Goal: Task Accomplishment & Management: Manage account settings

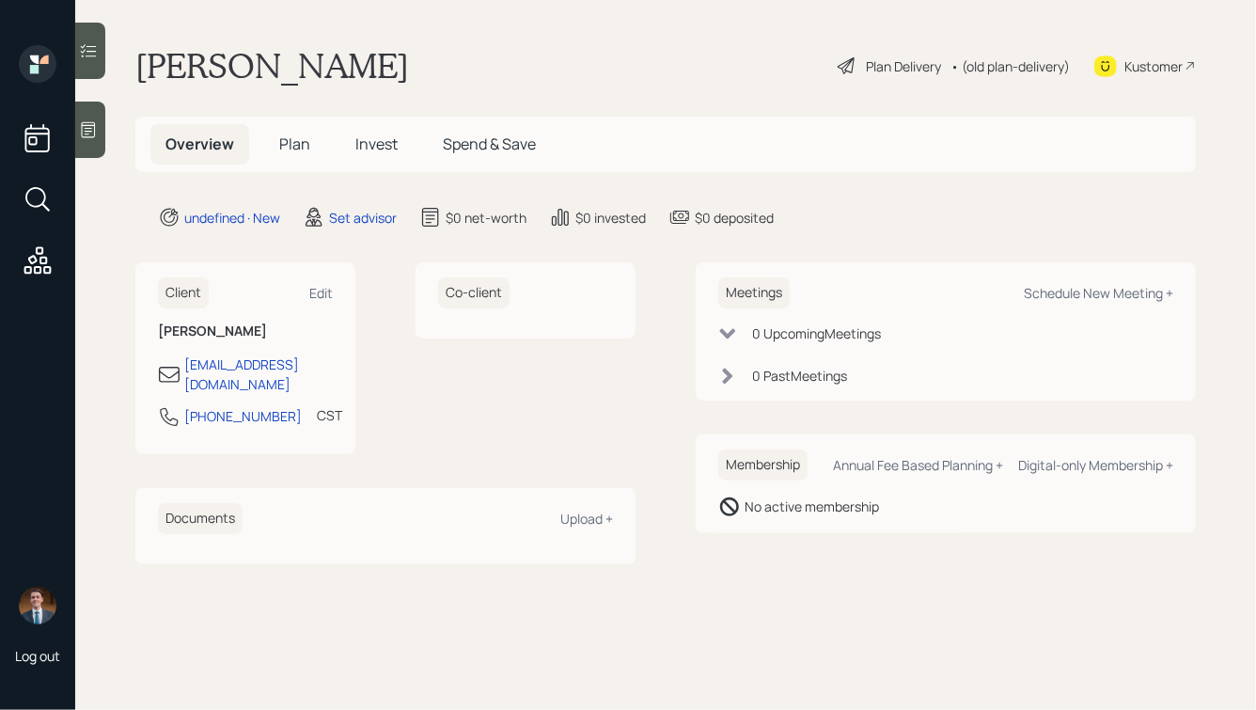
click at [102, 117] on div at bounding box center [90, 130] width 30 height 56
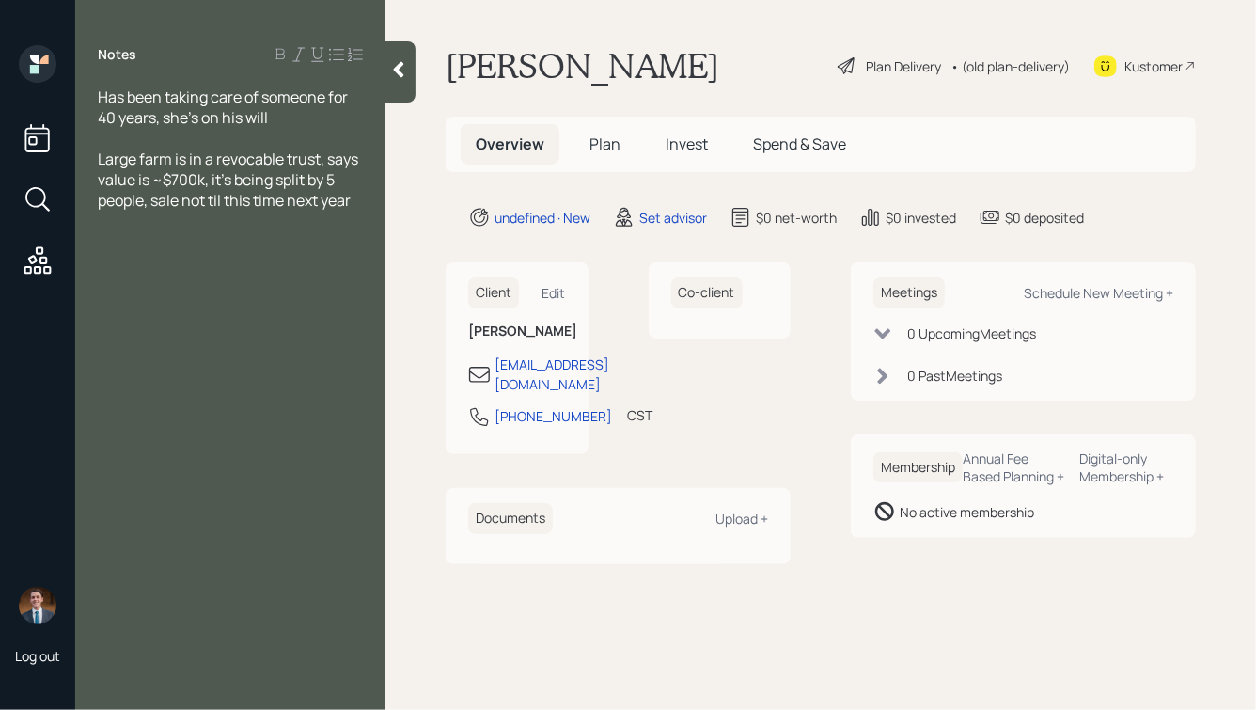
click at [395, 67] on icon at bounding box center [398, 69] width 19 height 19
